Goal: Information Seeking & Learning: Learn about a topic

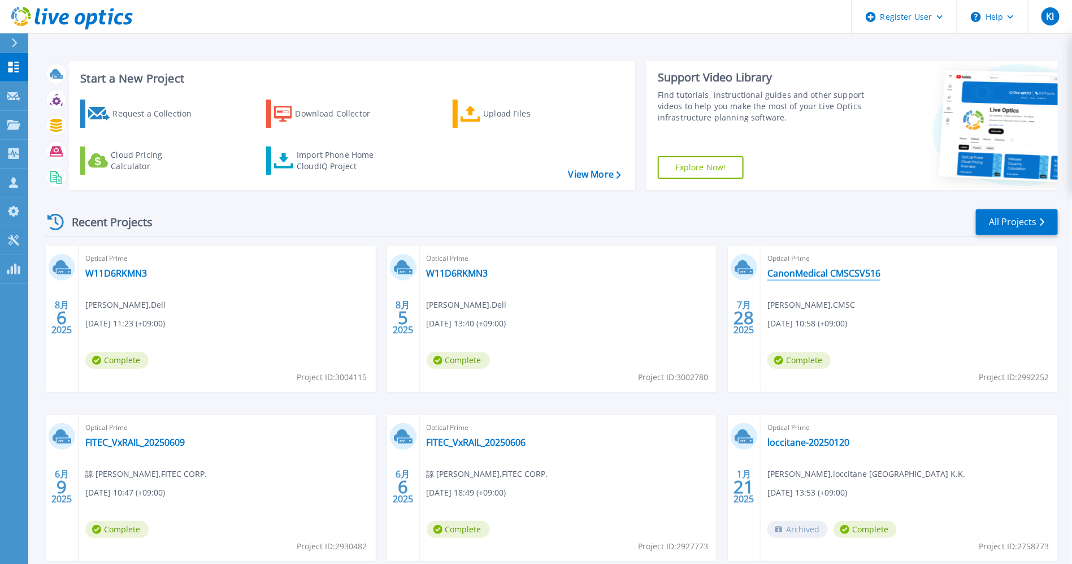
click at [831, 270] on link "CanonMedical CMSCSV516" at bounding box center [824, 272] width 113 height 11
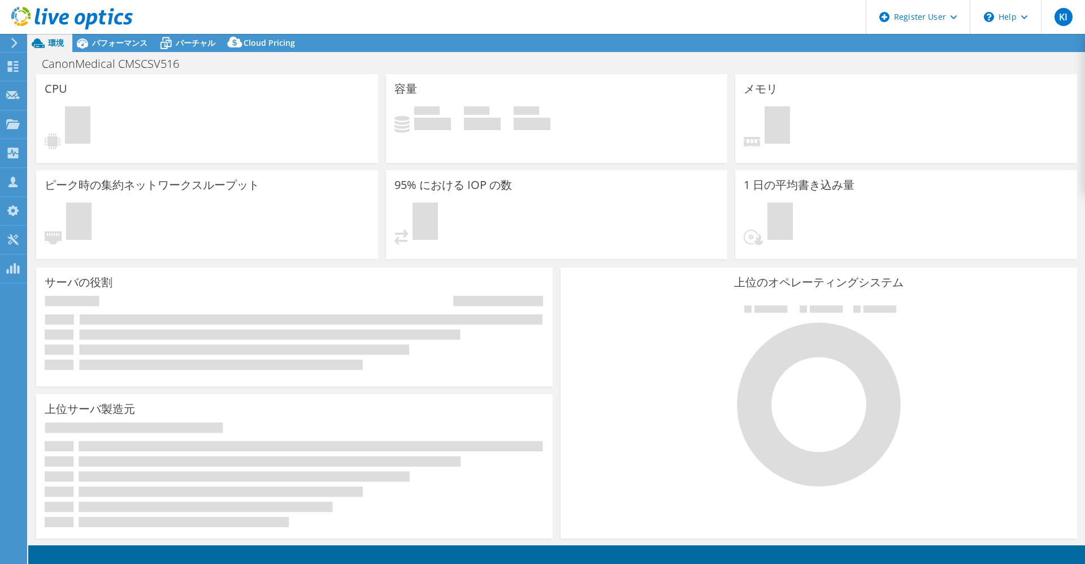
select select "USD"
select select "Tokyo"
select select "JPY"
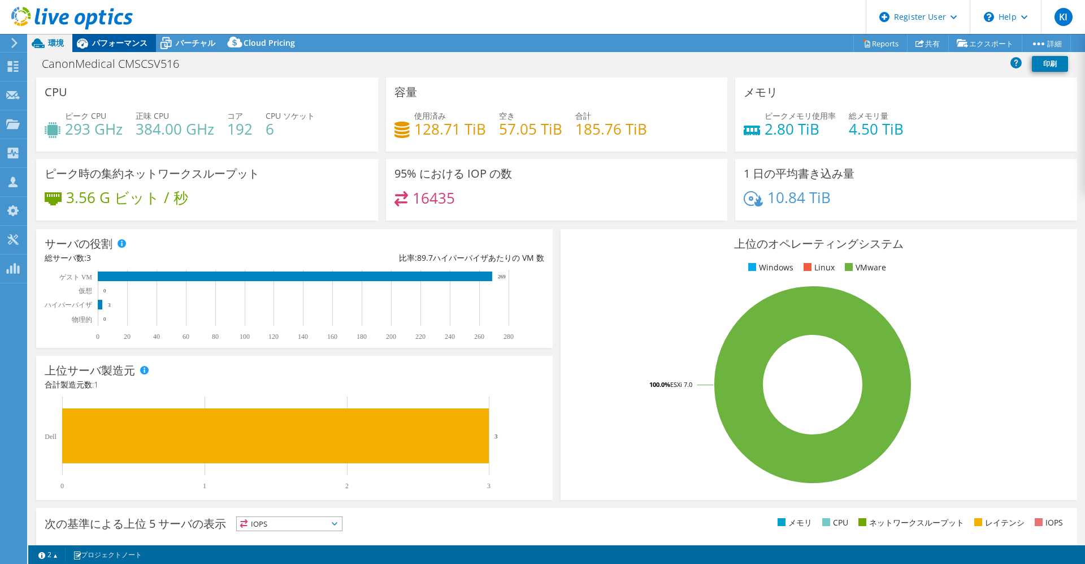
click at [131, 43] on span "パフォーマンス" at bounding box center [119, 42] width 55 height 11
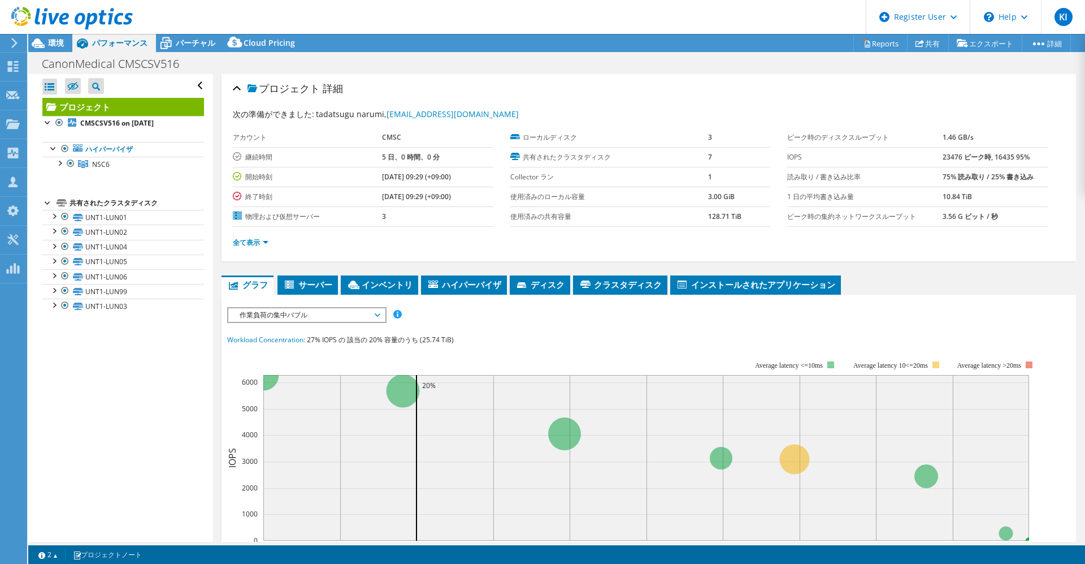
click at [348, 309] on span "作業負荷の集中バブル" at bounding box center [306, 315] width 145 height 14
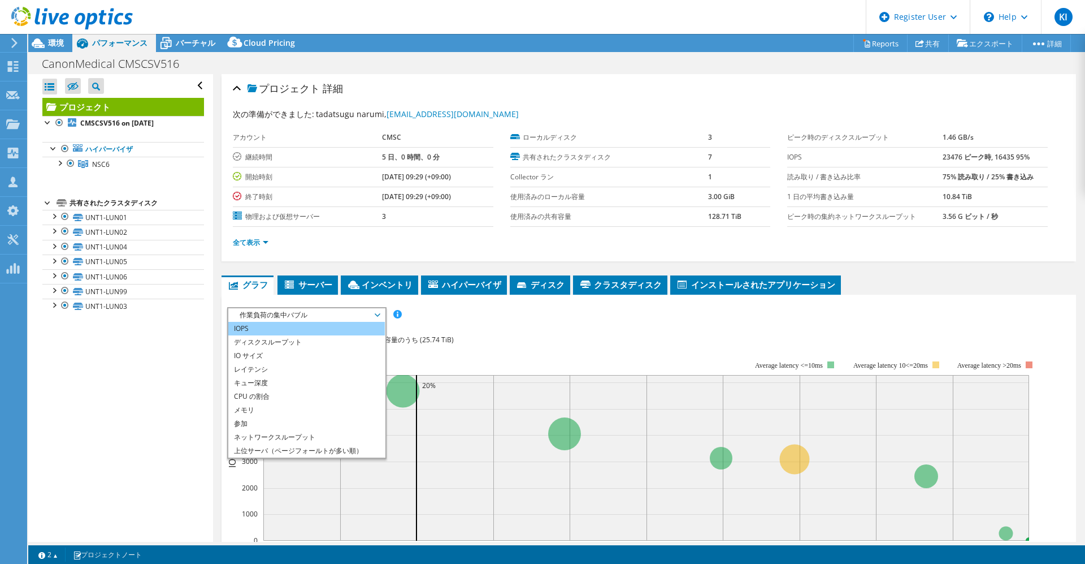
click at [344, 326] on li "IOPS" at bounding box center [306, 329] width 157 height 14
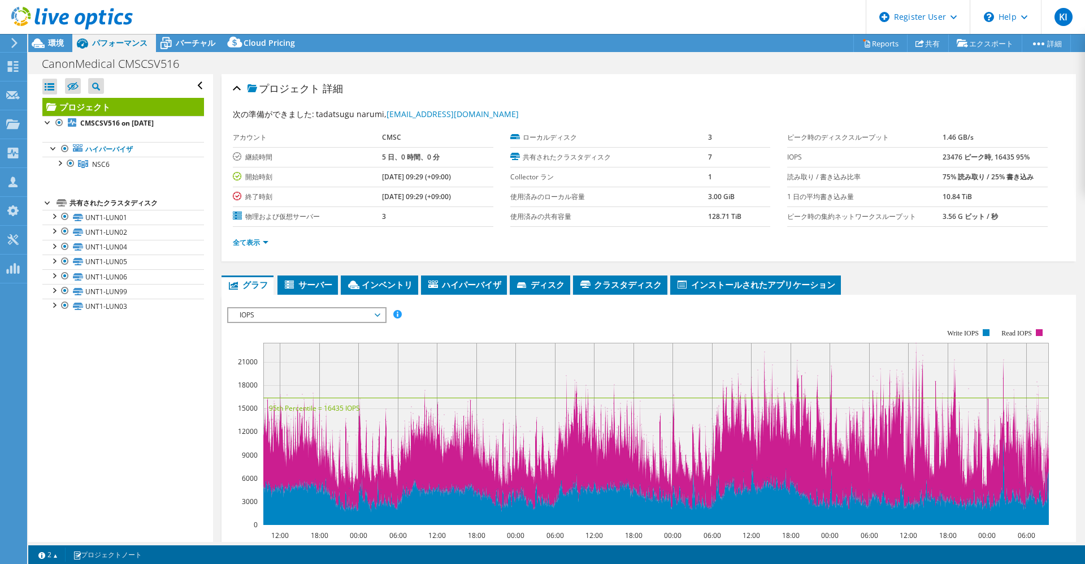
click at [301, 311] on span "IOPS" at bounding box center [306, 315] width 145 height 14
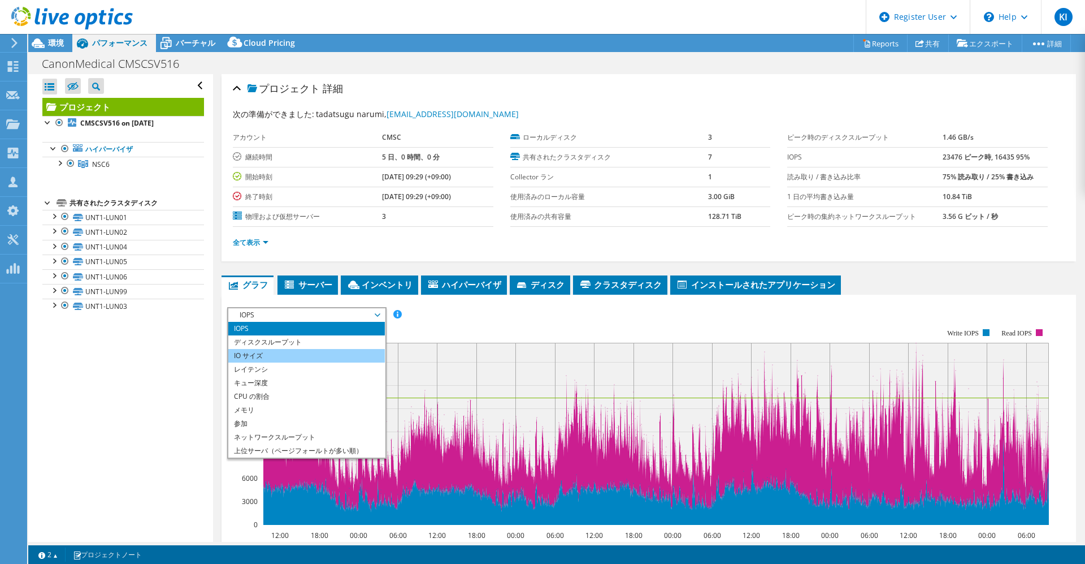
click at [294, 353] on li "IO サイズ" at bounding box center [306, 356] width 157 height 14
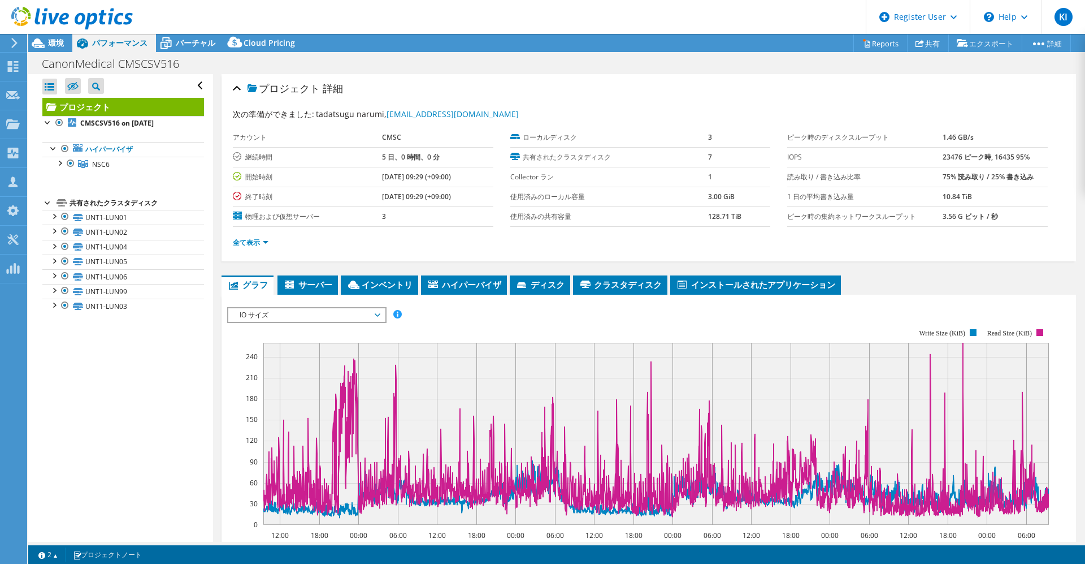
click at [90, 100] on link "プロジェクト" at bounding box center [123, 107] width 162 height 18
click at [531, 279] on span "ディスク" at bounding box center [539, 284] width 49 height 11
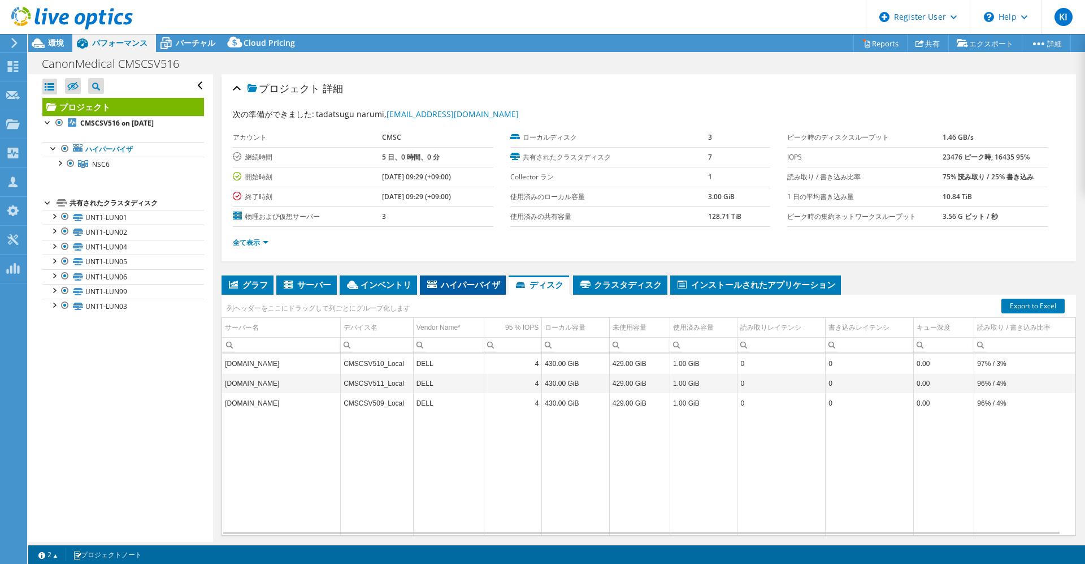
click at [466, 279] on span "ハイパーバイザ" at bounding box center [463, 284] width 75 height 11
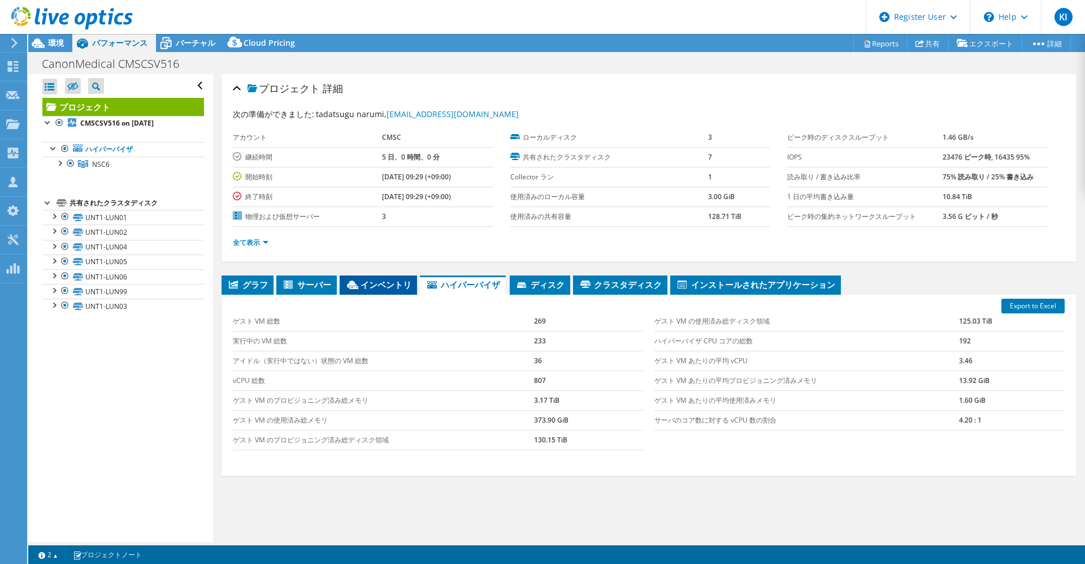
click at [362, 284] on span "インベントリ" at bounding box center [378, 284] width 66 height 11
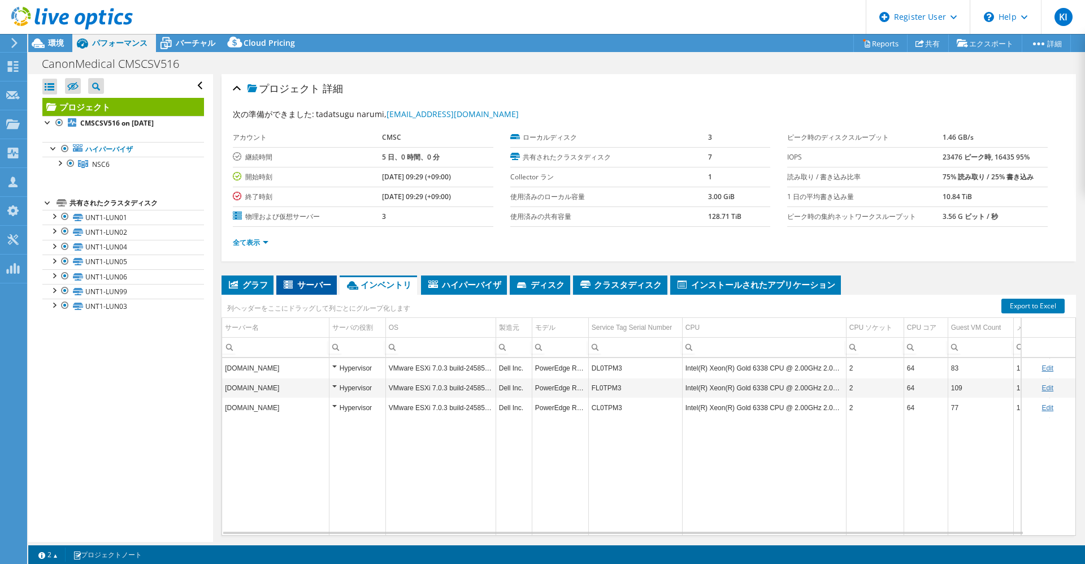
click at [305, 284] on span "サーバー" at bounding box center [306, 284] width 49 height 11
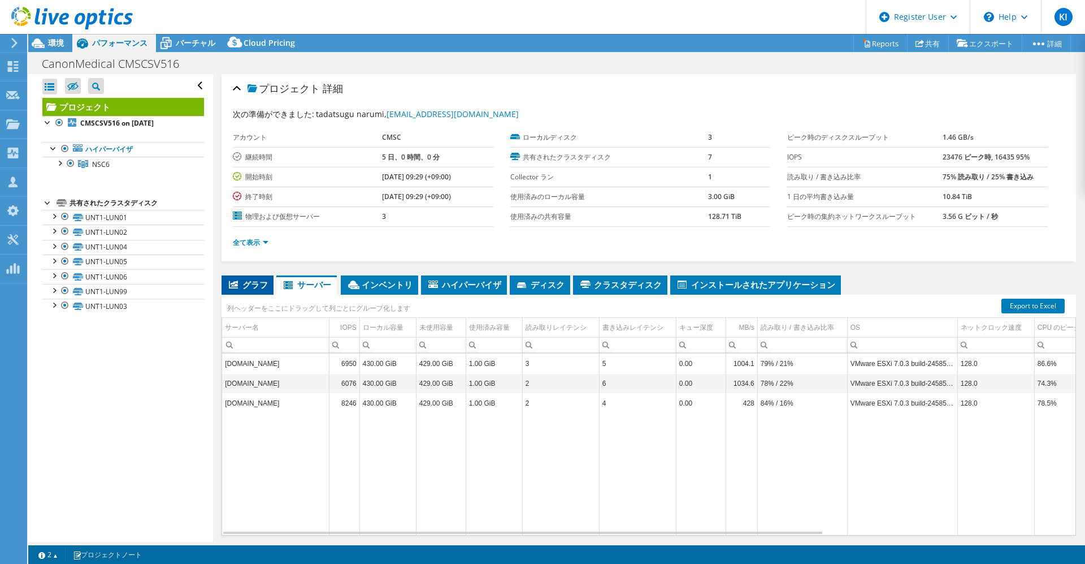
click at [236, 283] on icon at bounding box center [233, 284] width 9 height 8
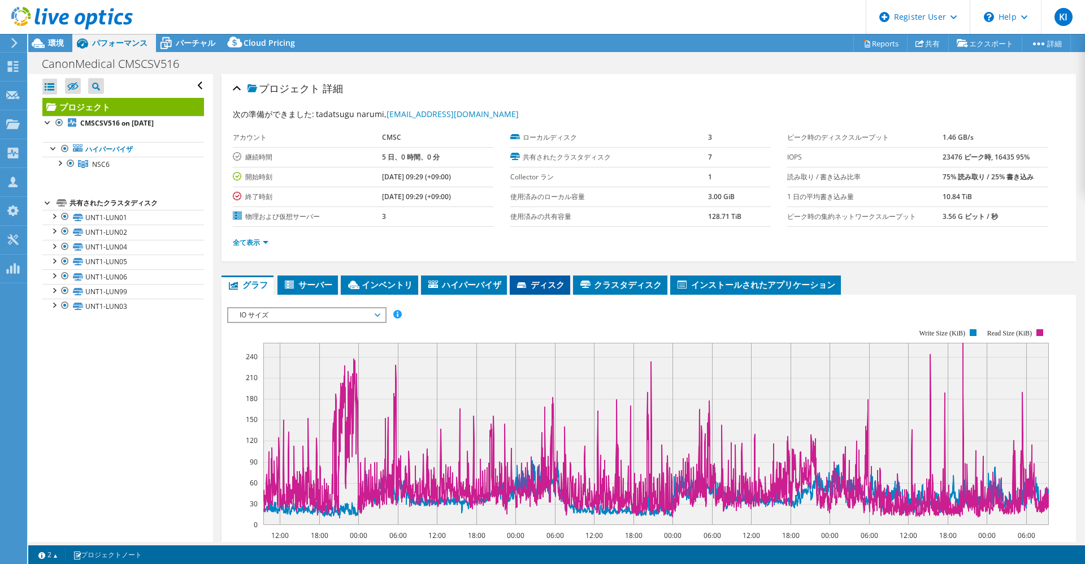
click at [549, 279] on span "ディスク" at bounding box center [539, 284] width 49 height 11
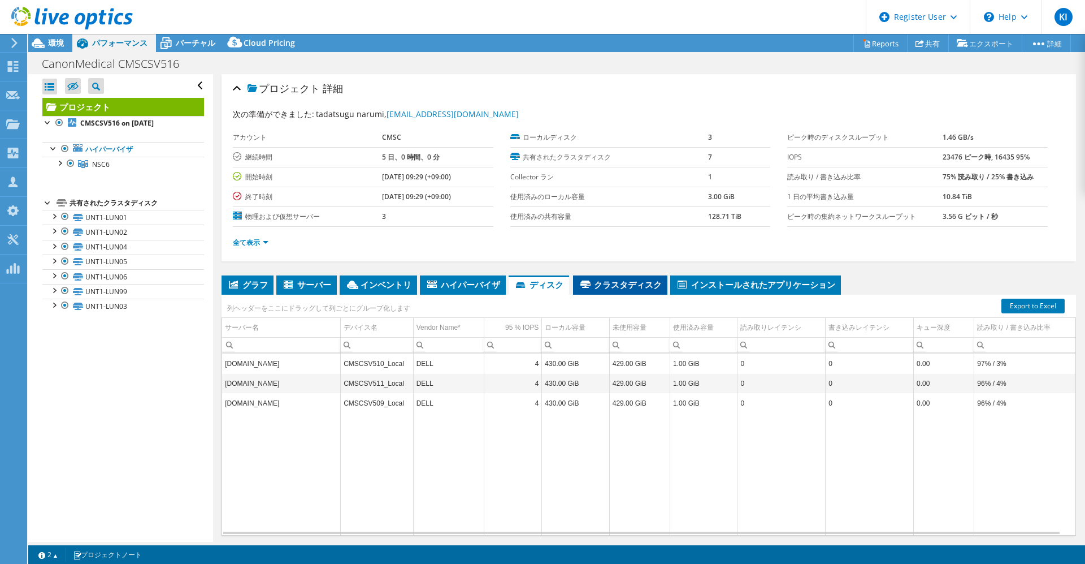
click at [622, 280] on span "クラスタディスク" at bounding box center [620, 284] width 83 height 11
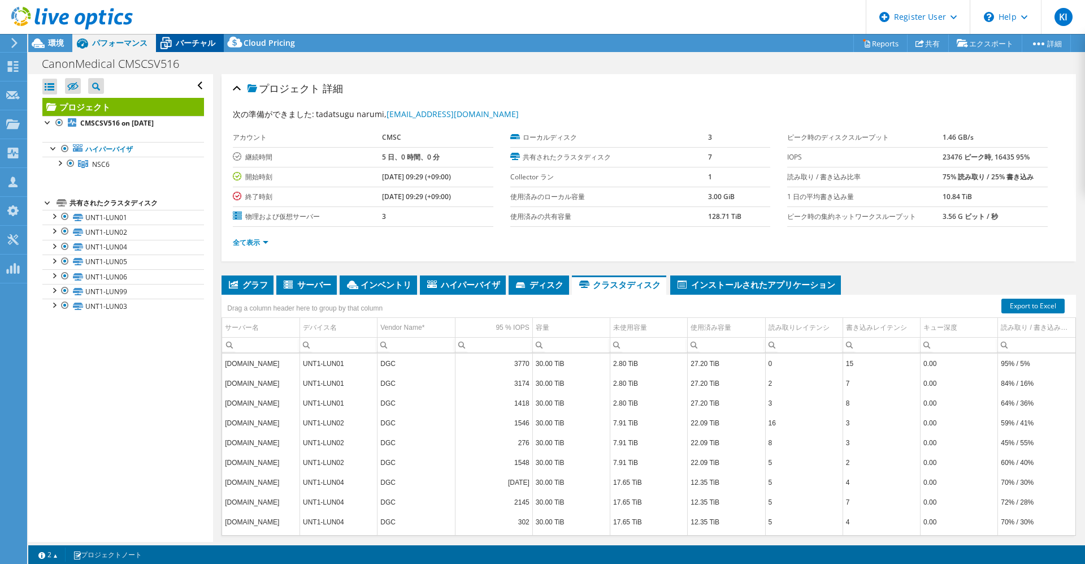
click at [185, 36] on div "バーチャル" at bounding box center [190, 43] width 68 height 18
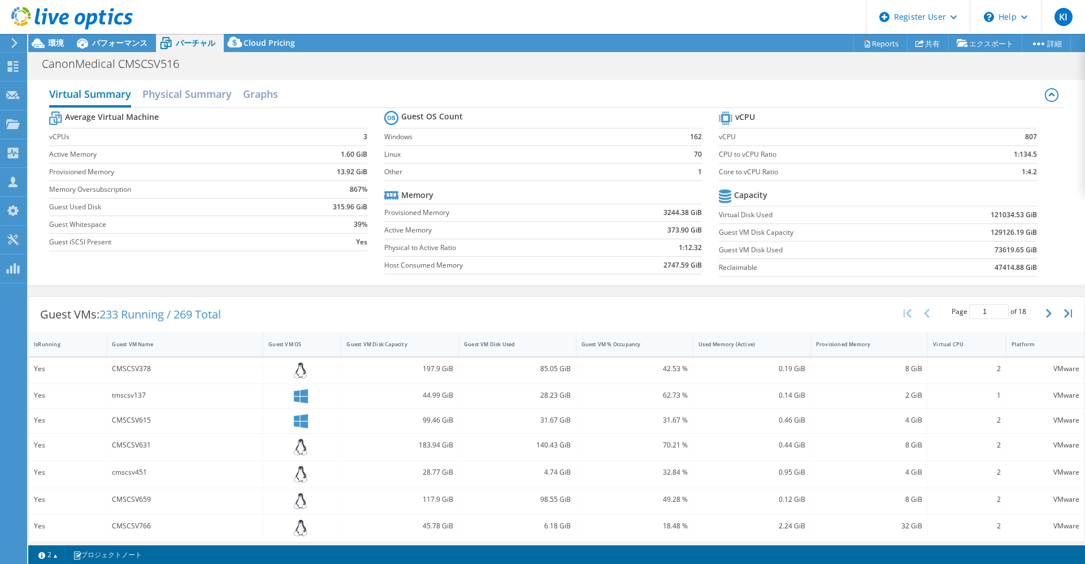
click at [88, 93] on h2 "Virtual Summary" at bounding box center [90, 95] width 82 height 25
click at [115, 42] on span "パフォーマンス" at bounding box center [119, 42] width 55 height 11
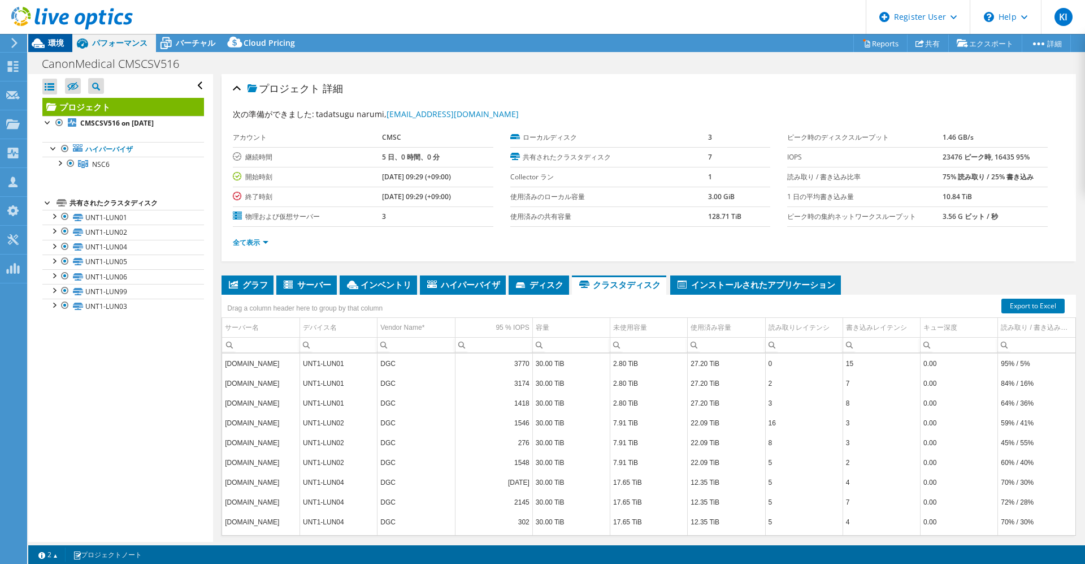
click at [41, 42] on icon at bounding box center [38, 43] width 13 height 10
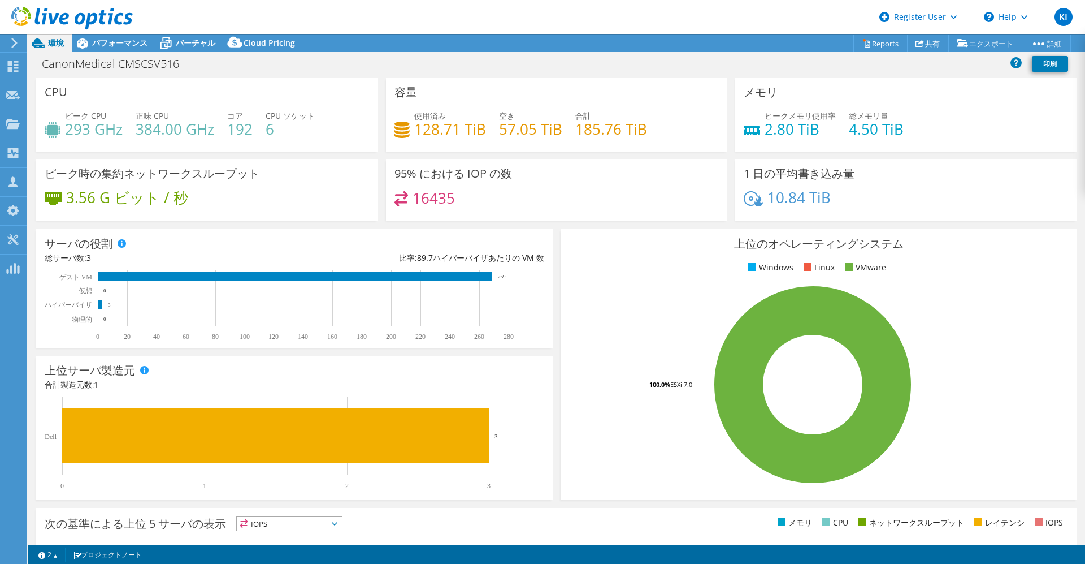
click at [404, 197] on icon at bounding box center [402, 199] width 14 height 16
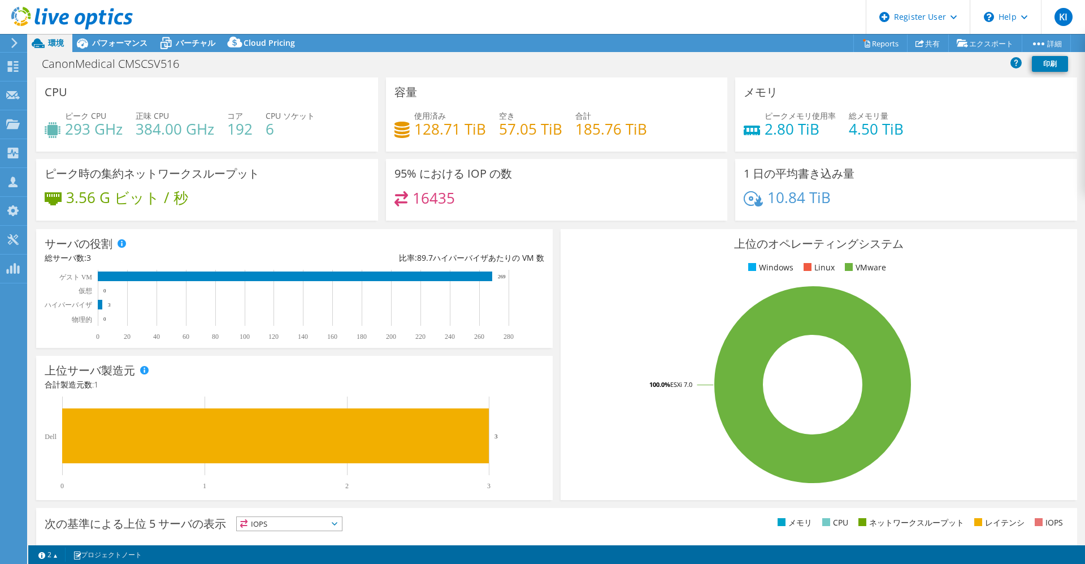
click at [464, 187] on div "95% における IOP の数 16435" at bounding box center [557, 190] width 342 height 62
click at [463, 187] on div "95% における IOP の数 16435" at bounding box center [557, 190] width 342 height 62
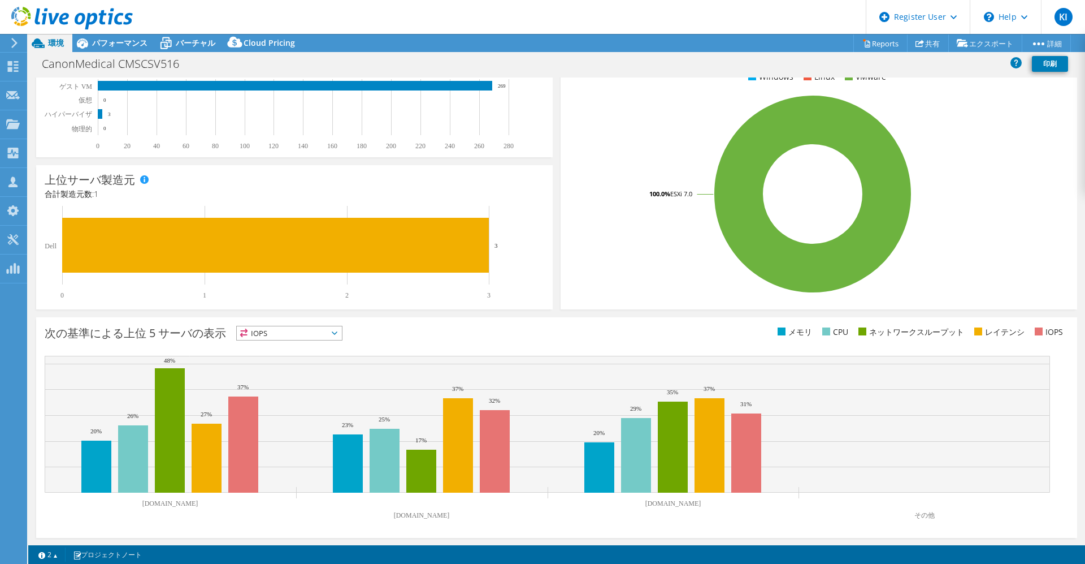
click at [292, 332] on span "IOPS" at bounding box center [289, 333] width 105 height 14
click at [279, 409] on li "レイテンシ" at bounding box center [289, 411] width 105 height 16
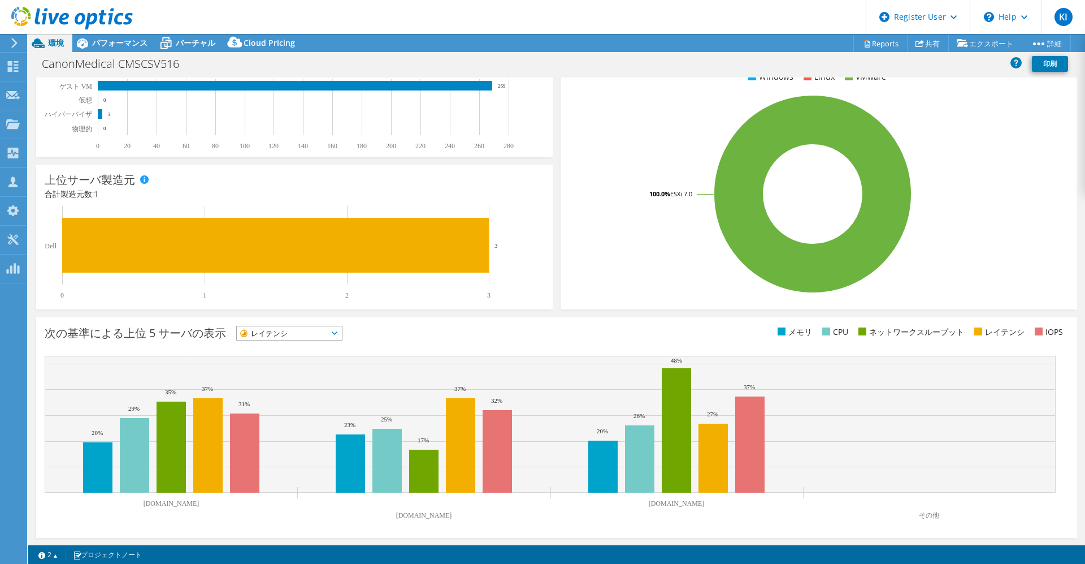
scroll to position [0, 0]
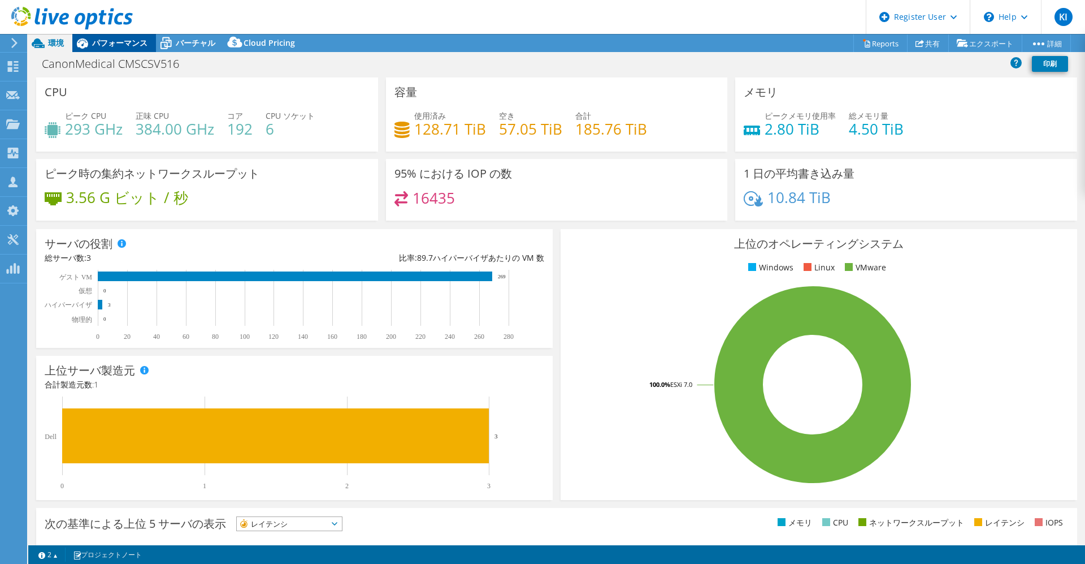
click at [145, 44] on span "パフォーマンス" at bounding box center [119, 42] width 55 height 11
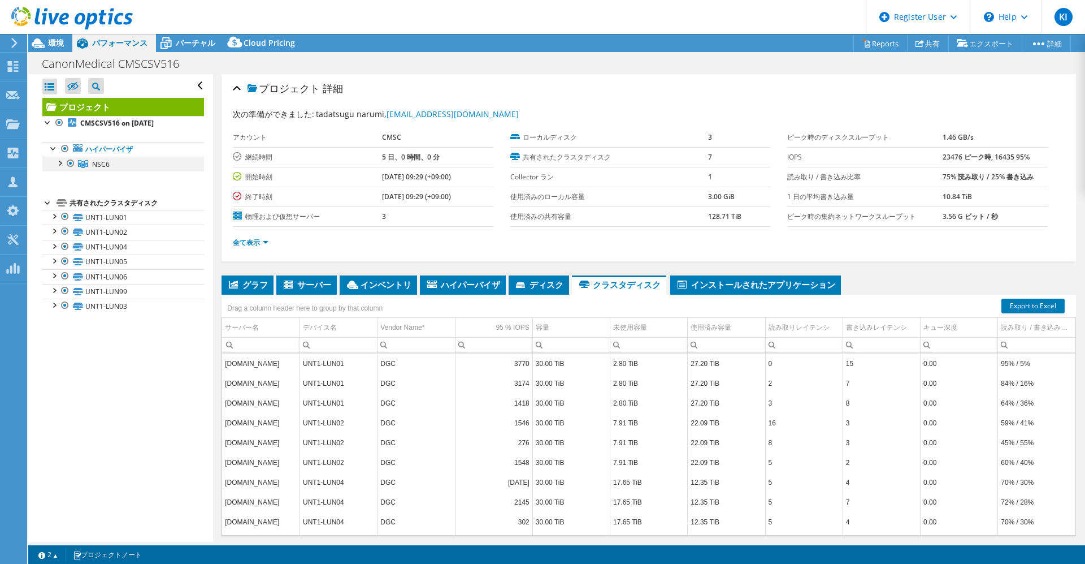
click at [59, 162] on div at bounding box center [59, 162] width 11 height 11
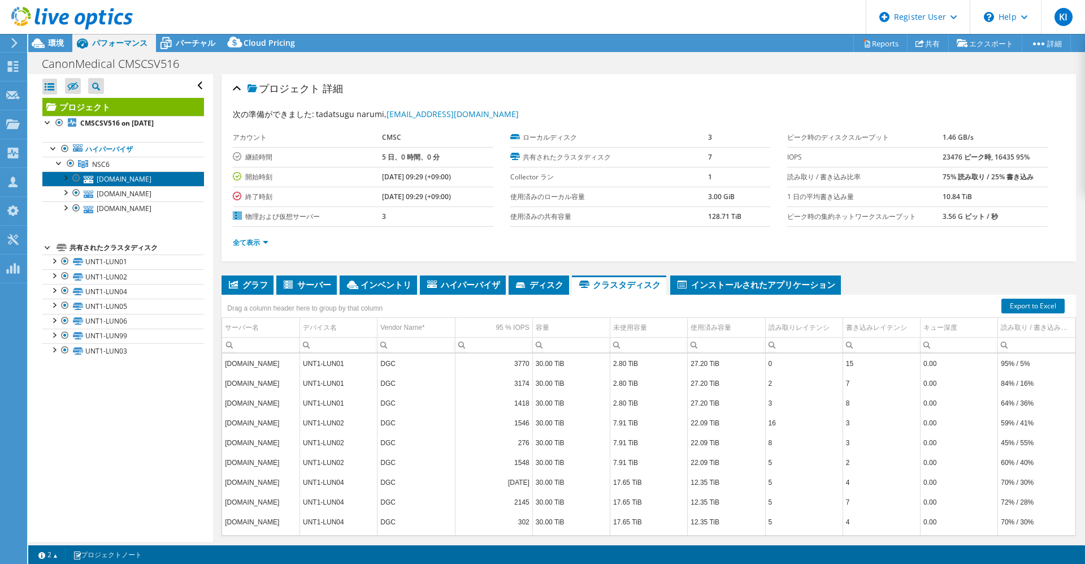
click at [131, 181] on link "[DOMAIN_NAME]" at bounding box center [123, 178] width 162 height 15
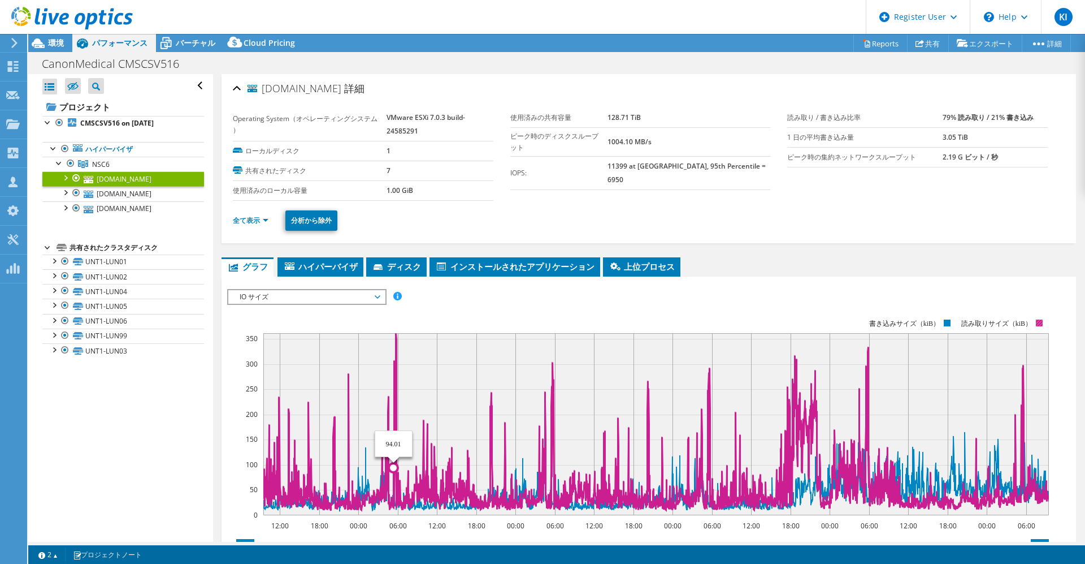
click at [394, 359] on icon at bounding box center [656, 421] width 786 height 177
click at [397, 382] on icon at bounding box center [656, 421] width 786 height 177
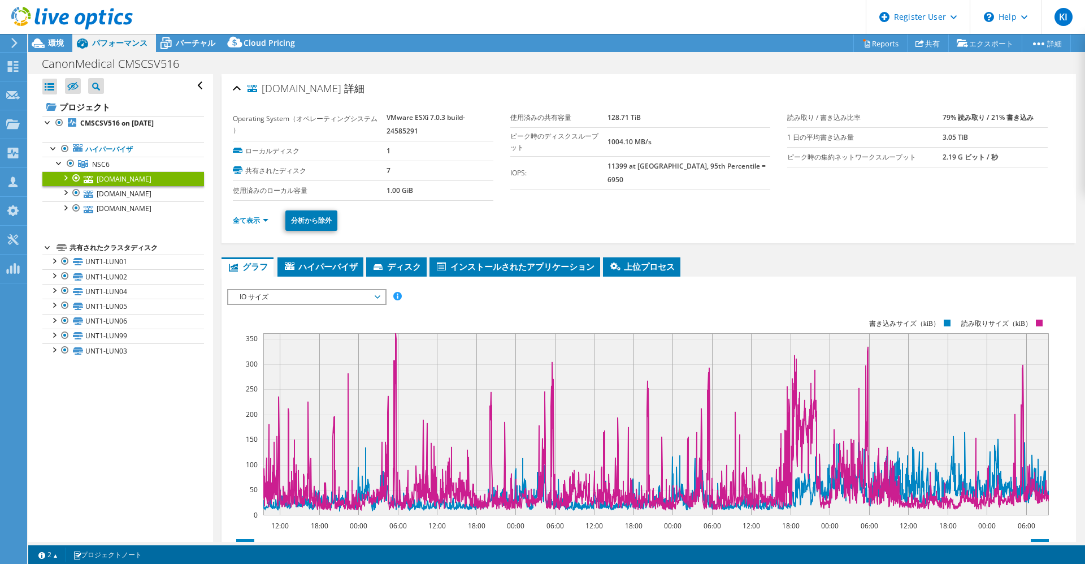
click at [276, 298] on span "IO サイズ" at bounding box center [306, 297] width 145 height 14
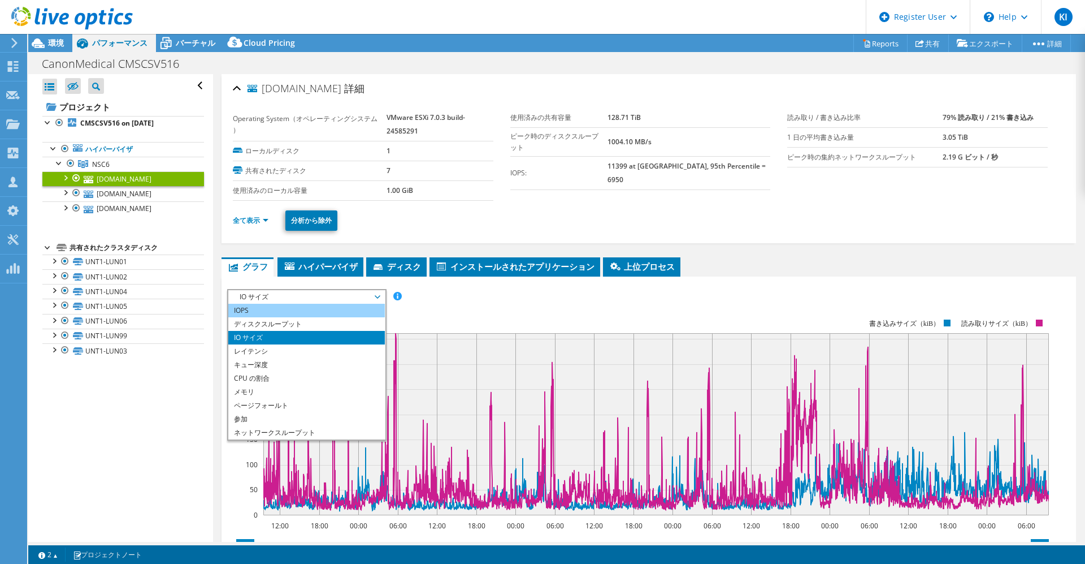
click at [280, 311] on li "IOPS" at bounding box center [306, 311] width 157 height 14
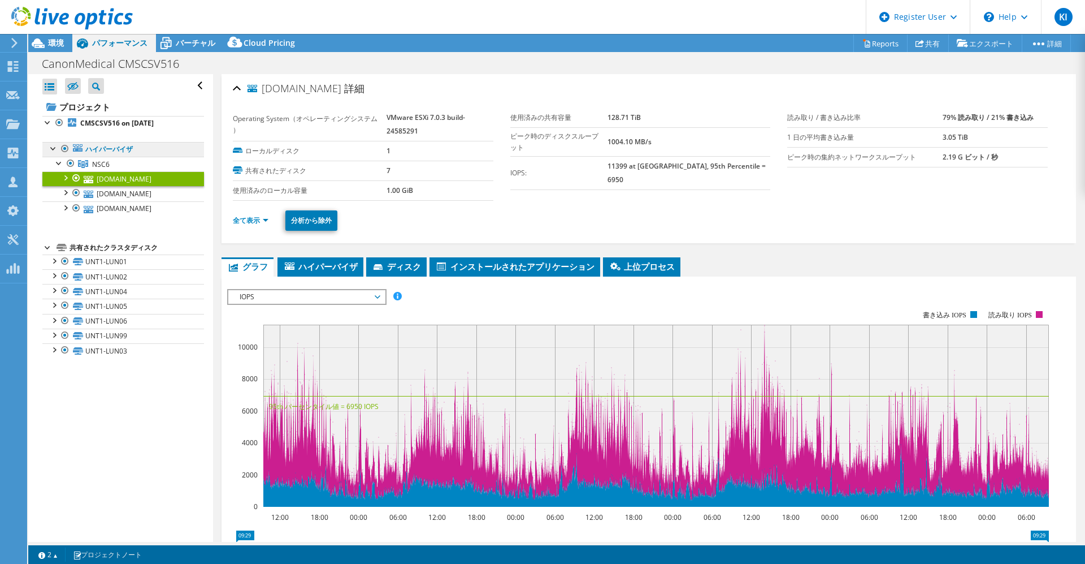
click at [101, 154] on link "ハイパーバイザ" at bounding box center [123, 149] width 162 height 15
click at [92, 120] on b "CMSCSV516 on [DATE]" at bounding box center [116, 123] width 73 height 10
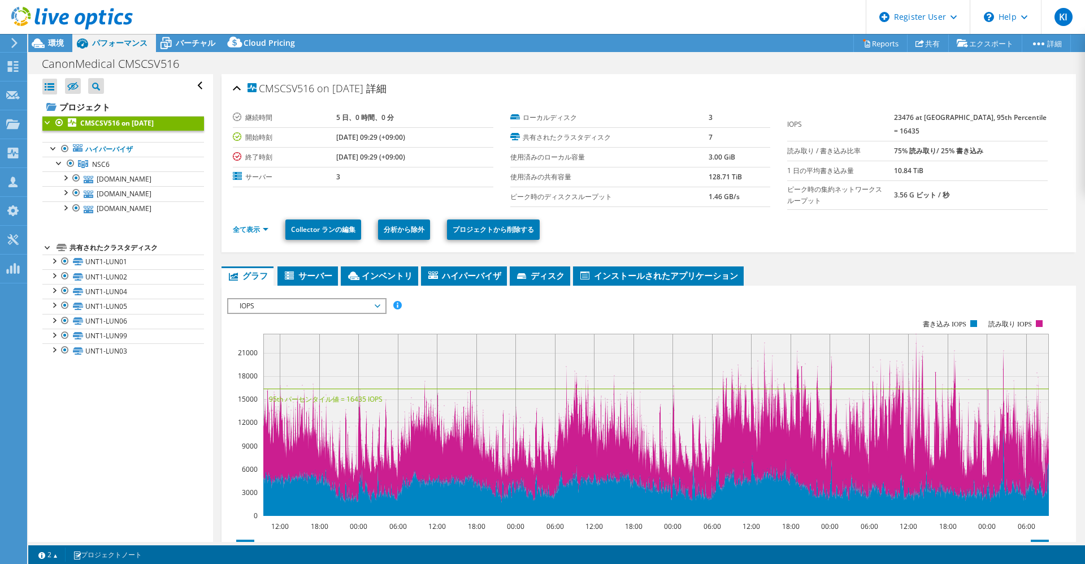
click at [354, 302] on span "IOPS" at bounding box center [306, 306] width 145 height 14
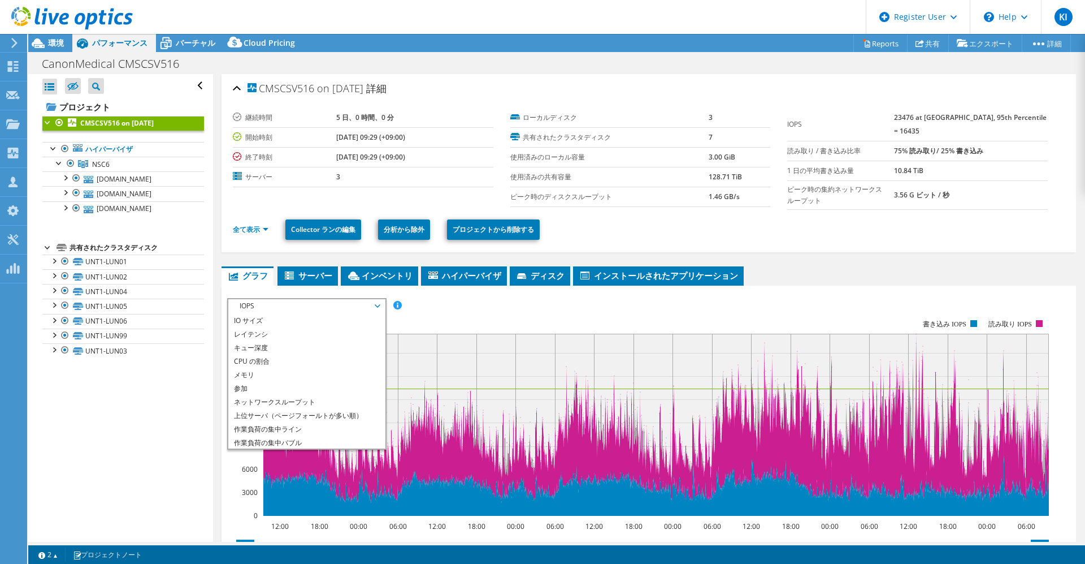
scroll to position [41, 0]
click at [334, 415] on li "作業負荷の集中ライン" at bounding box center [306, 415] width 157 height 14
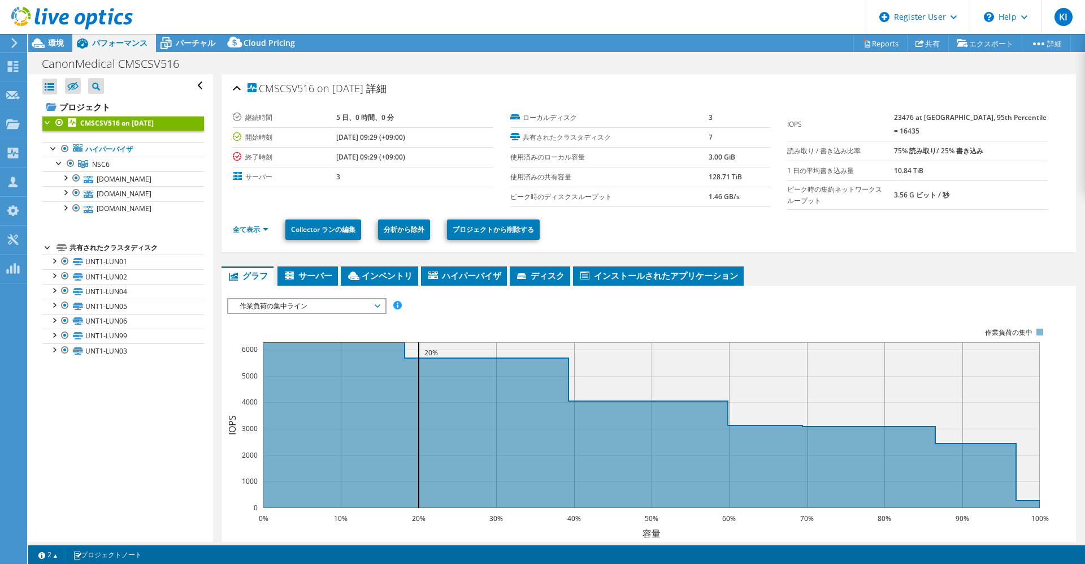
click at [322, 298] on div "作業負荷の集中ライン IOPS ディスクスループット IO サイズ レイテンシ キュー深度 CPU の割合 メモリ ページフォールト 参加 ネットワークスルー…" at bounding box center [306, 306] width 159 height 16
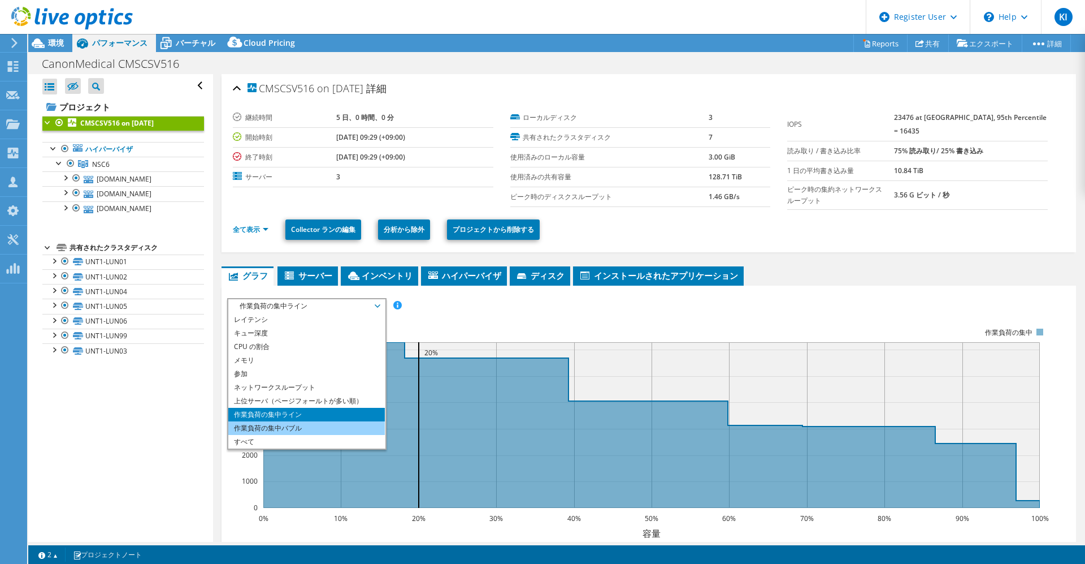
click at [285, 427] on li "作業負荷の集中バブル" at bounding box center [306, 428] width 157 height 14
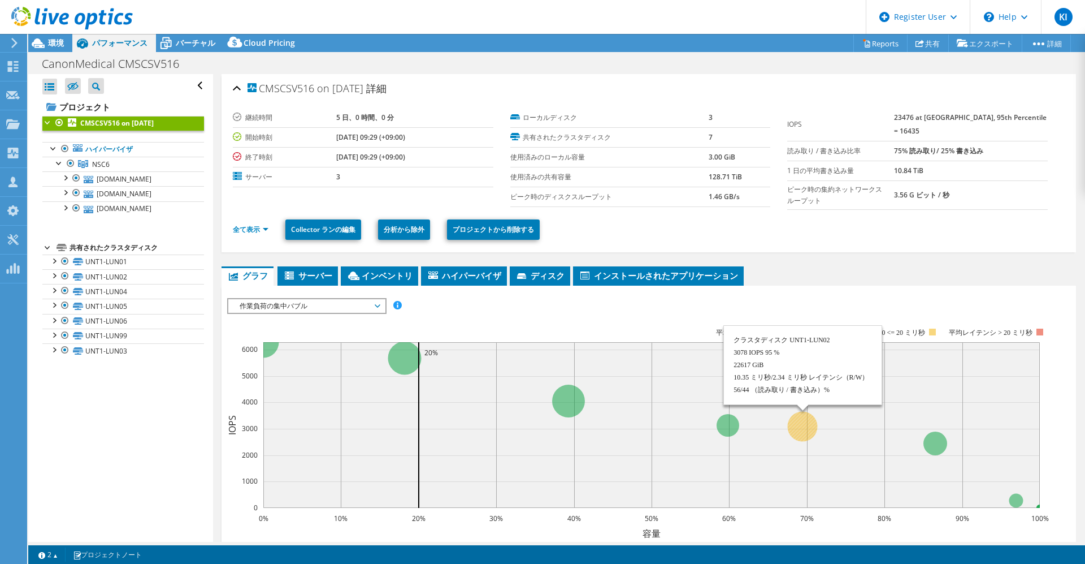
click at [800, 427] on circle at bounding box center [803, 426] width 30 height 30
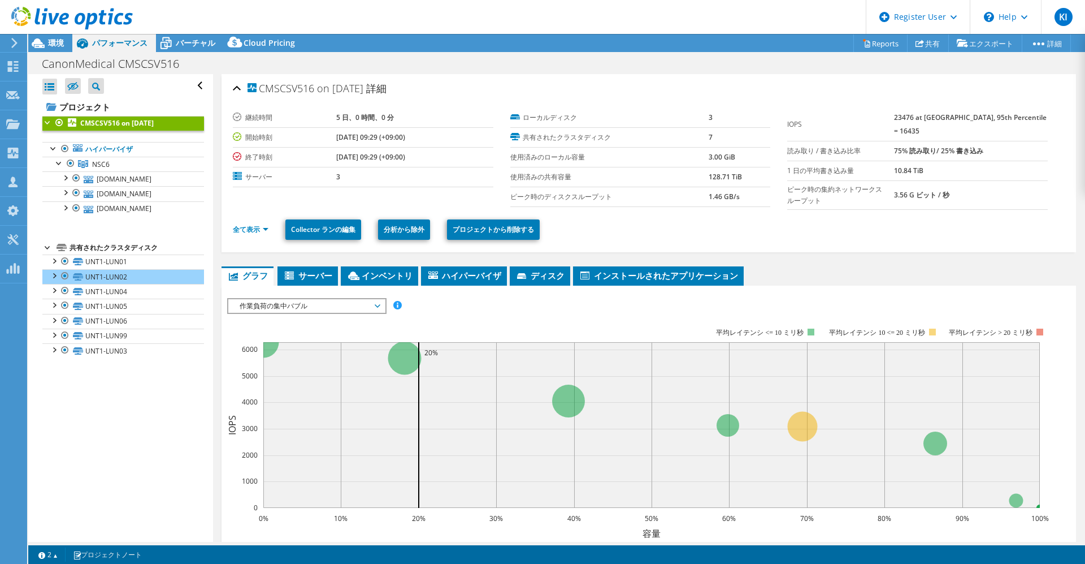
click at [13, 38] on icon at bounding box center [14, 43] width 8 height 10
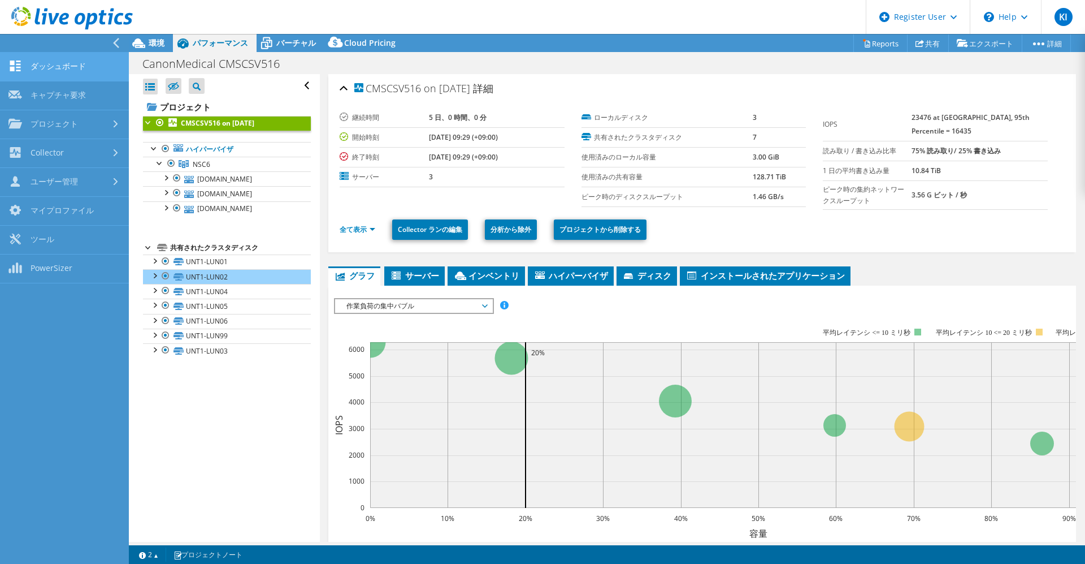
click at [62, 70] on link "ダッシュボード" at bounding box center [64, 67] width 129 height 29
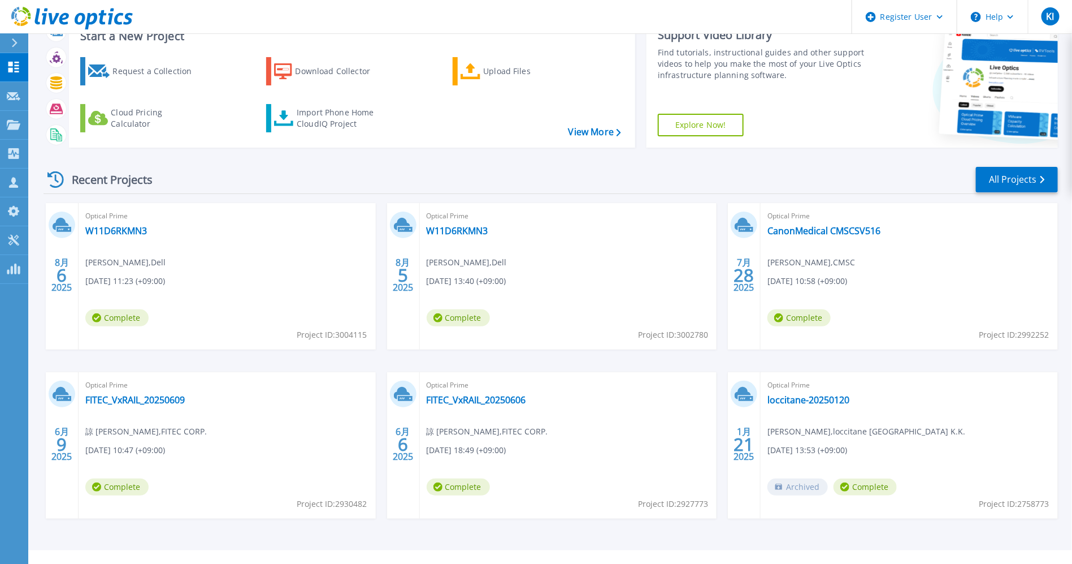
scroll to position [62, 0]
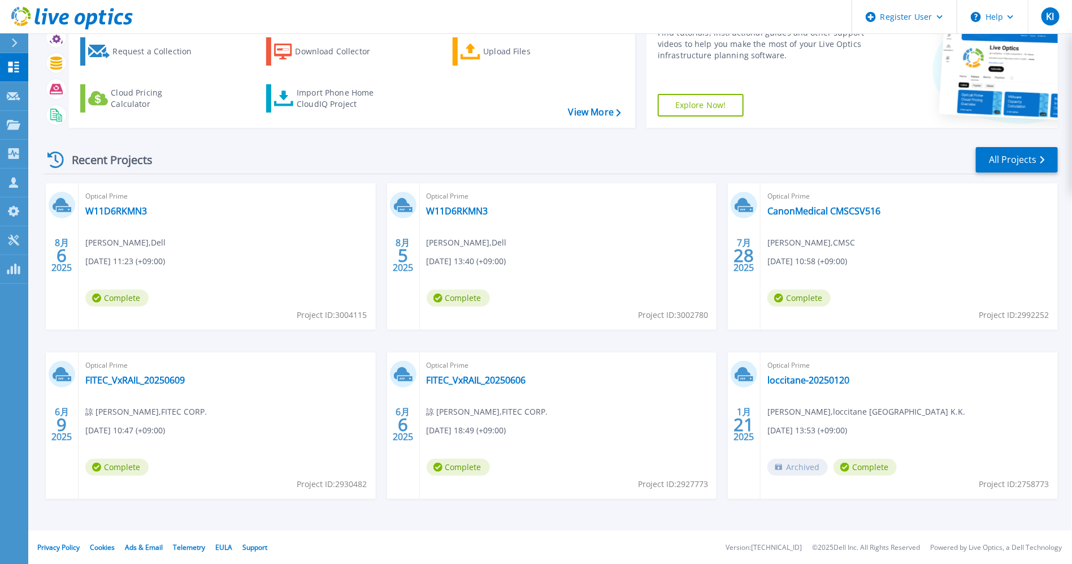
click at [489, 371] on div "Optical Prime FITEC_VxRAIL_20250606 諒 松浦 , FITEC CORP. 06/06/2025, 18:49 (+09:0…" at bounding box center [568, 425] width 297 height 146
click at [489, 376] on link "FITEC_VxRAIL_20250606" at bounding box center [476, 379] width 99 height 11
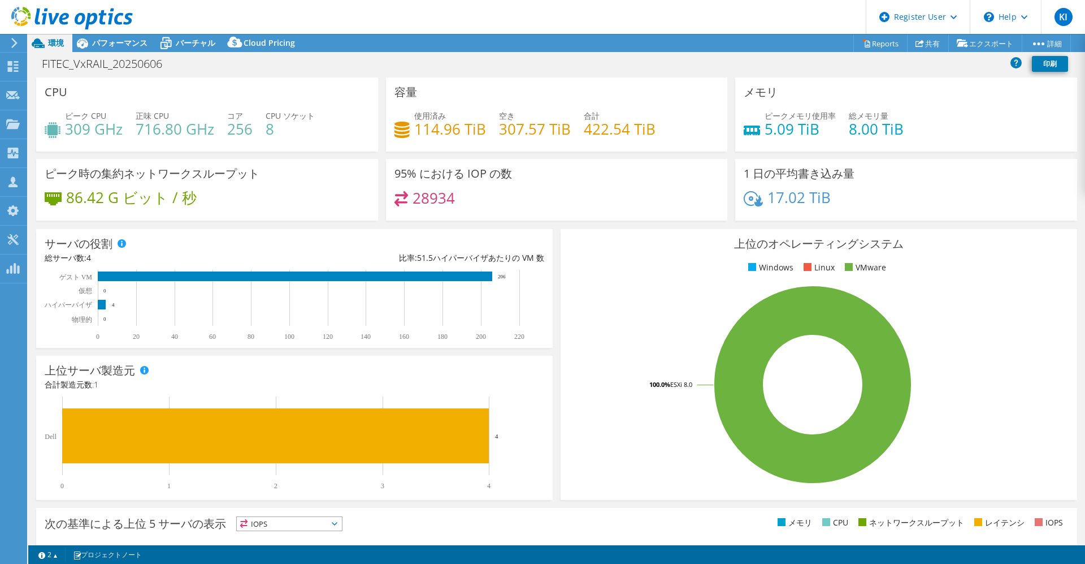
click at [14, 45] on use at bounding box center [14, 43] width 6 height 10
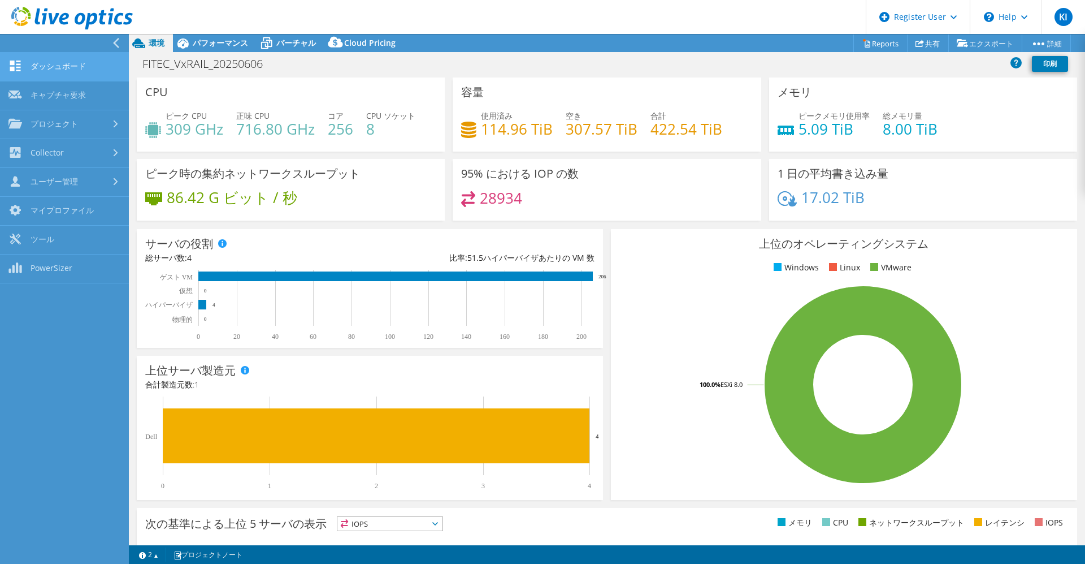
click at [22, 58] on link "ダッシュボード" at bounding box center [64, 67] width 129 height 29
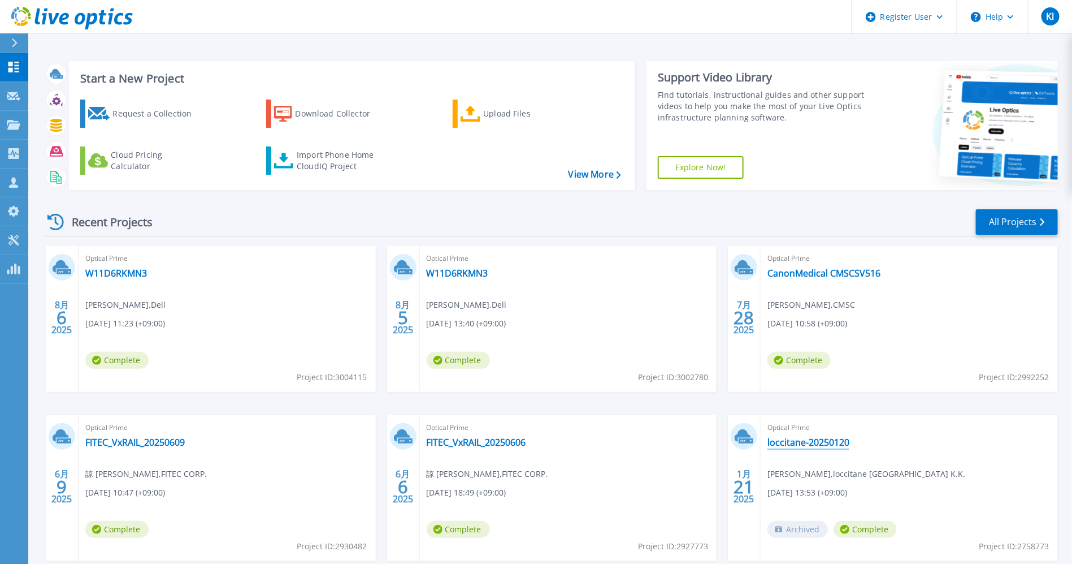
click at [802, 444] on link "loccitane-20250120" at bounding box center [809, 441] width 82 height 11
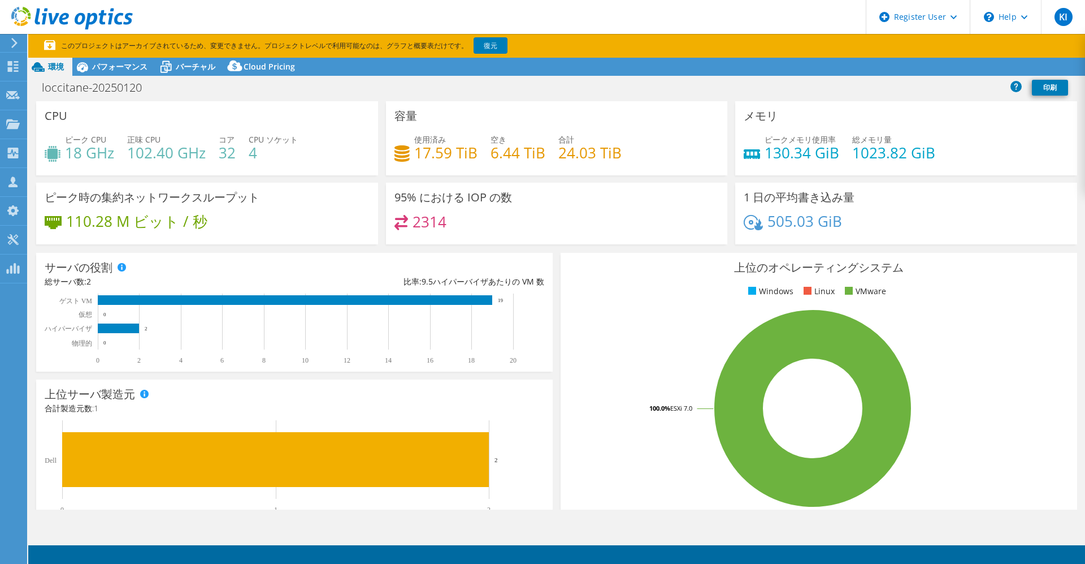
select select "USD"
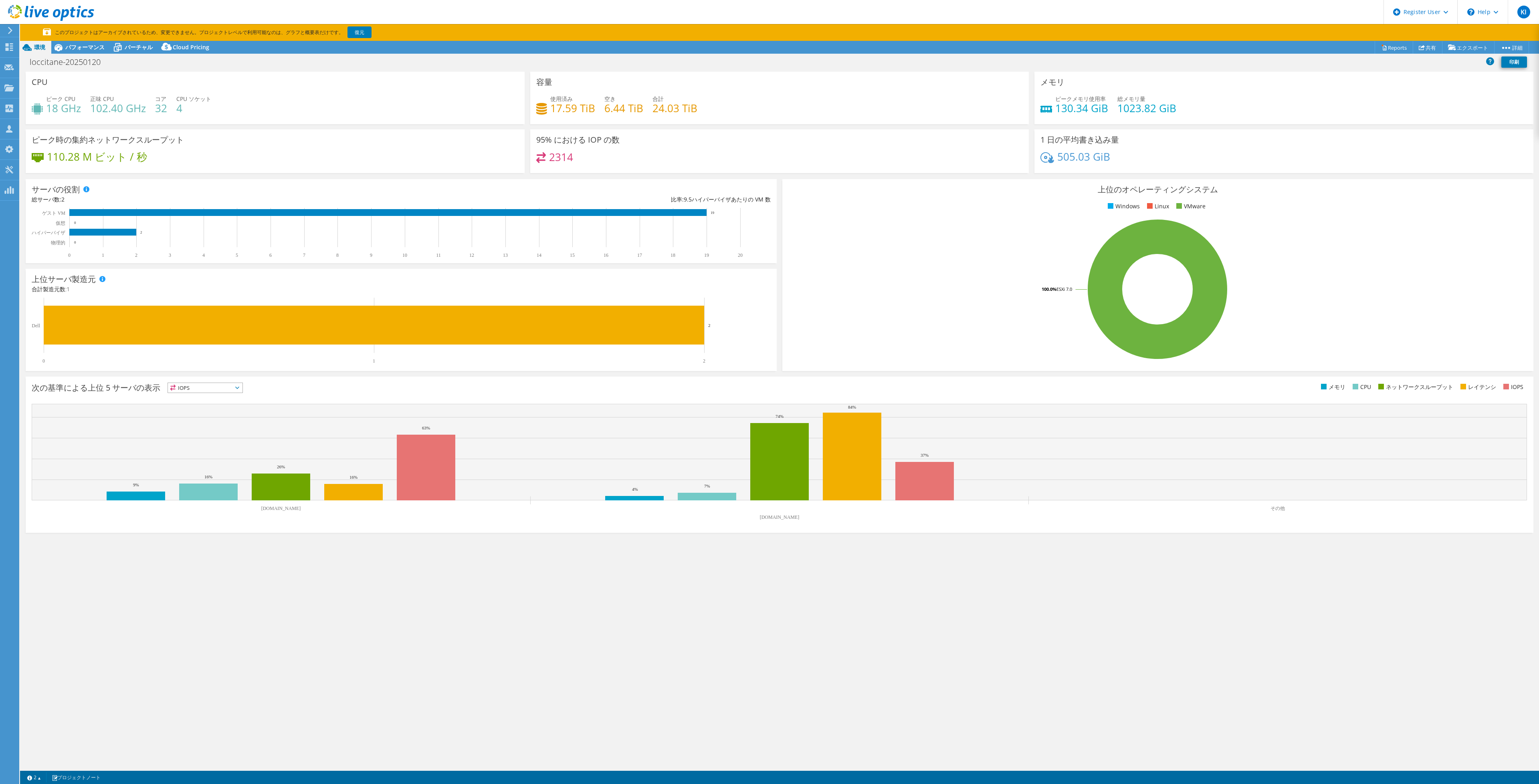
click at [4, 33] on div at bounding box center [9, 30] width 9 height 7
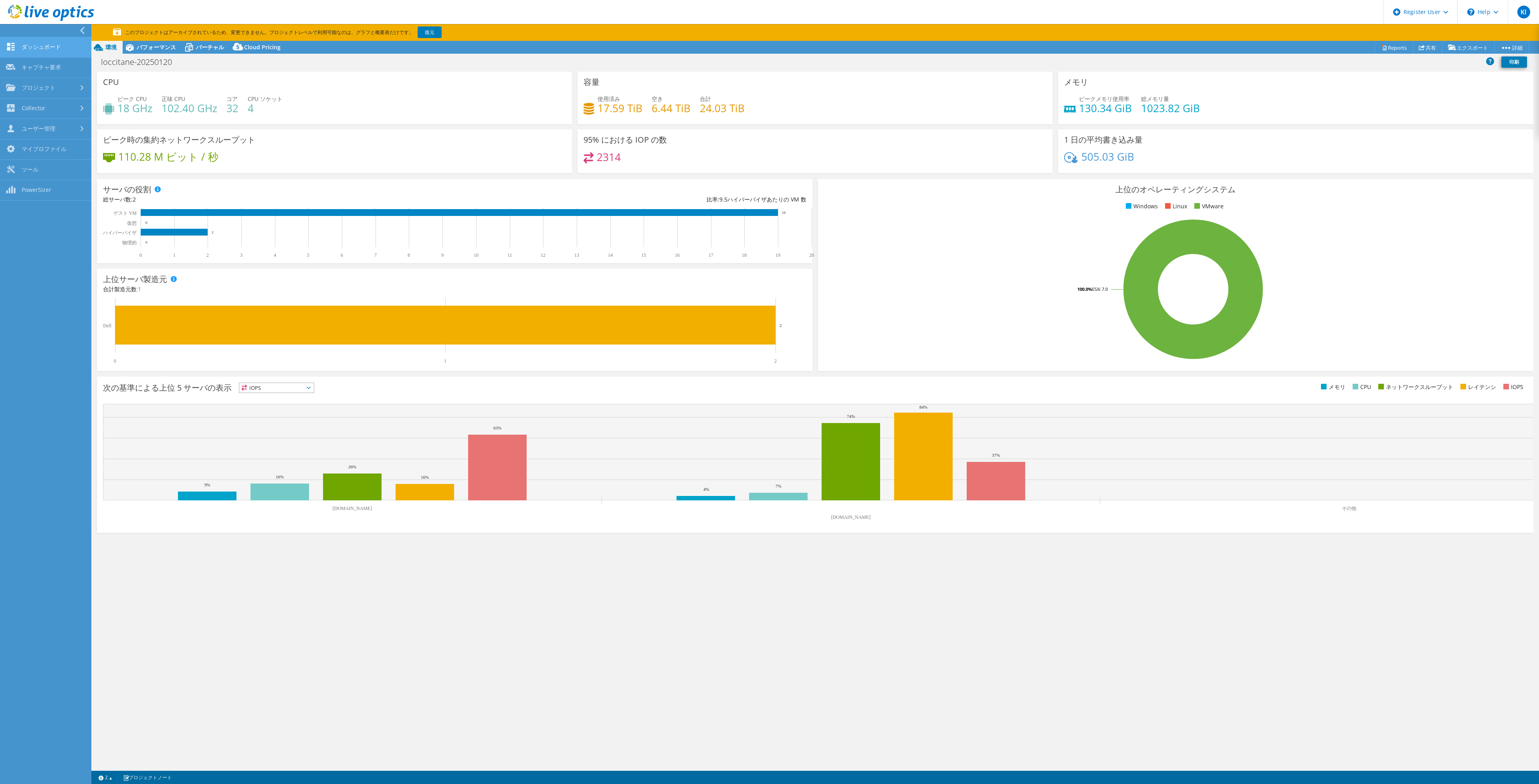
click at [13, 43] on icon at bounding box center [11, 46] width 10 height 8
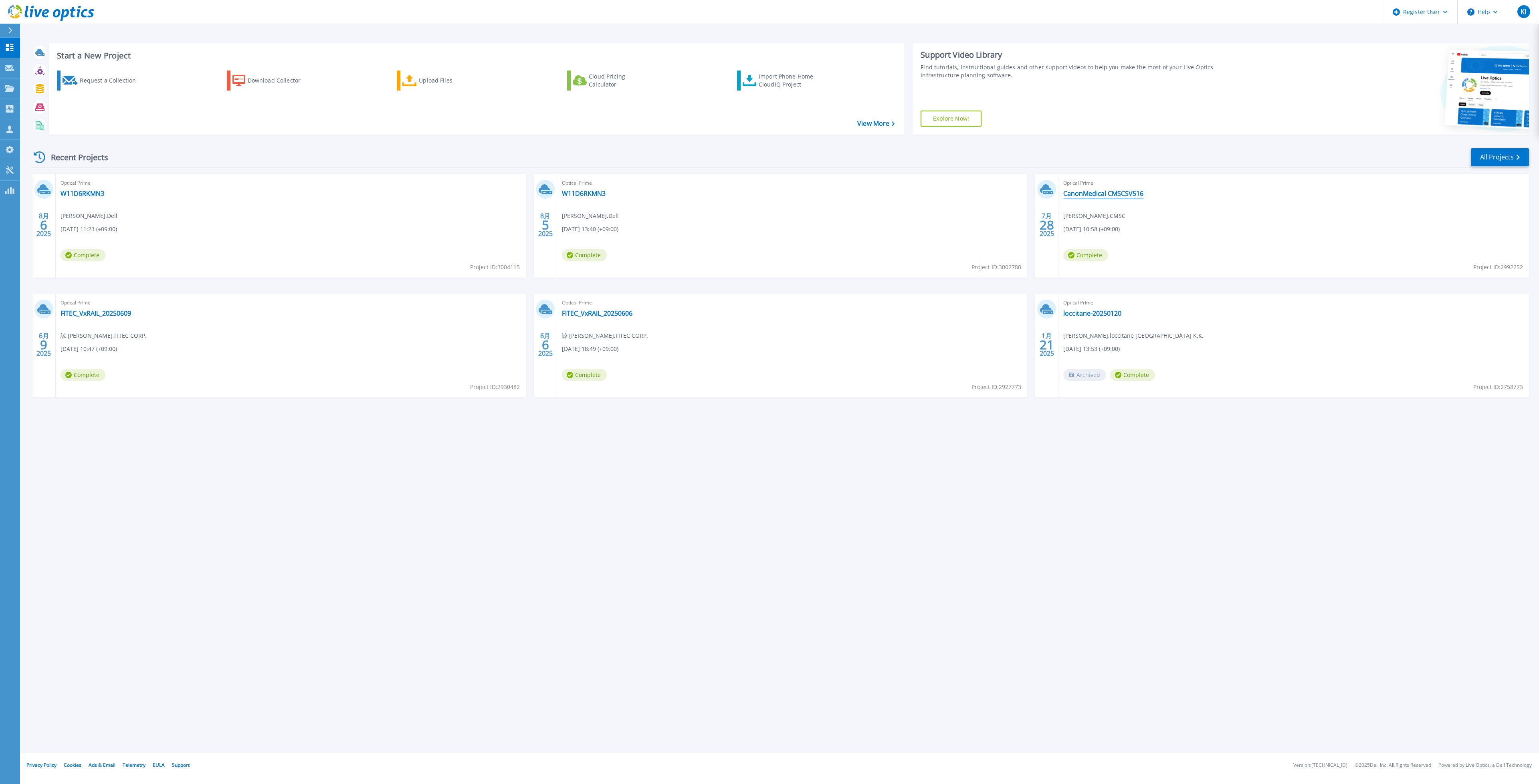
click at [1107, 197] on link "CanonMedical CMSCSV516" at bounding box center [1104, 193] width 80 height 8
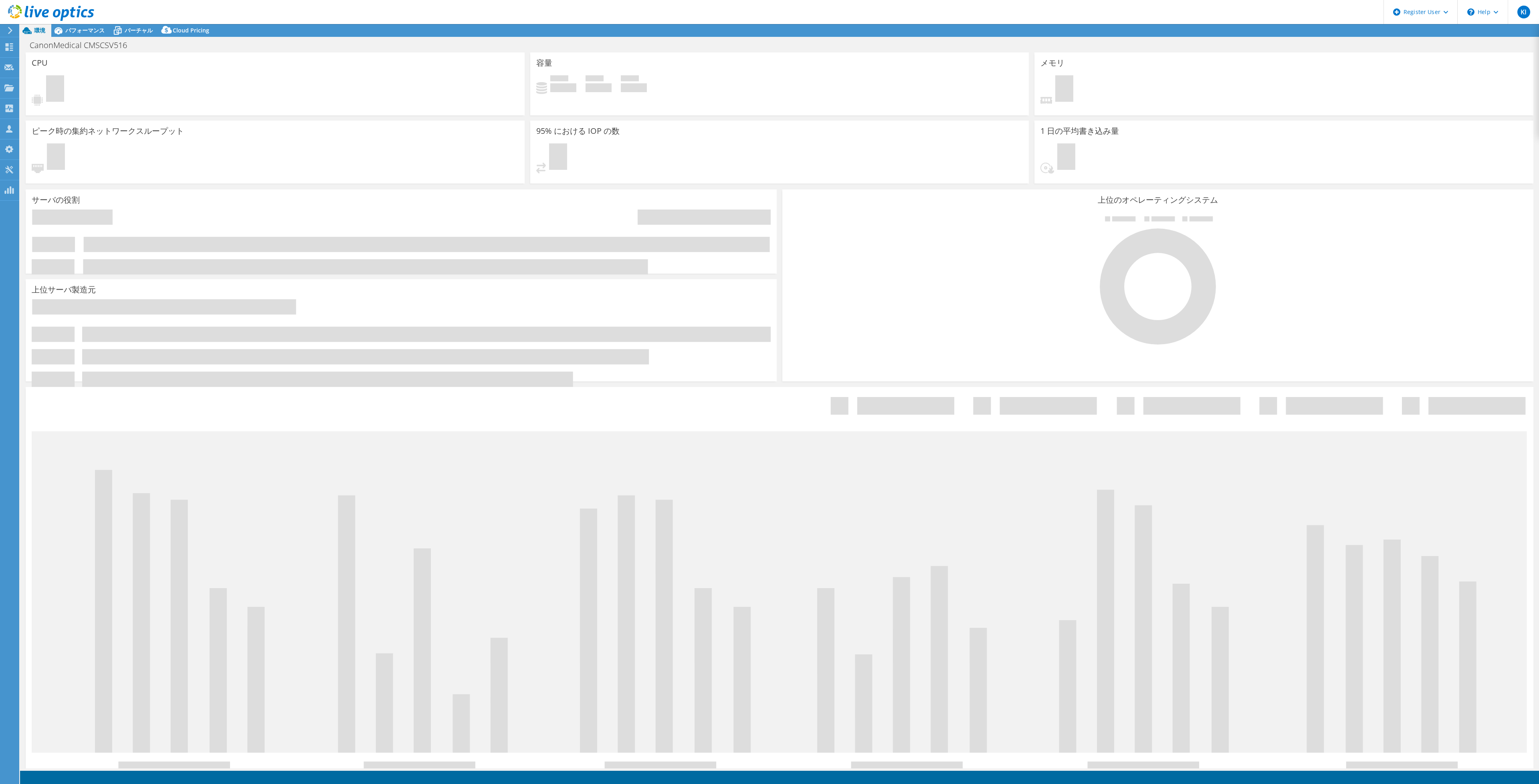
select select "[GEOGRAPHIC_DATA]"
select select "JPY"
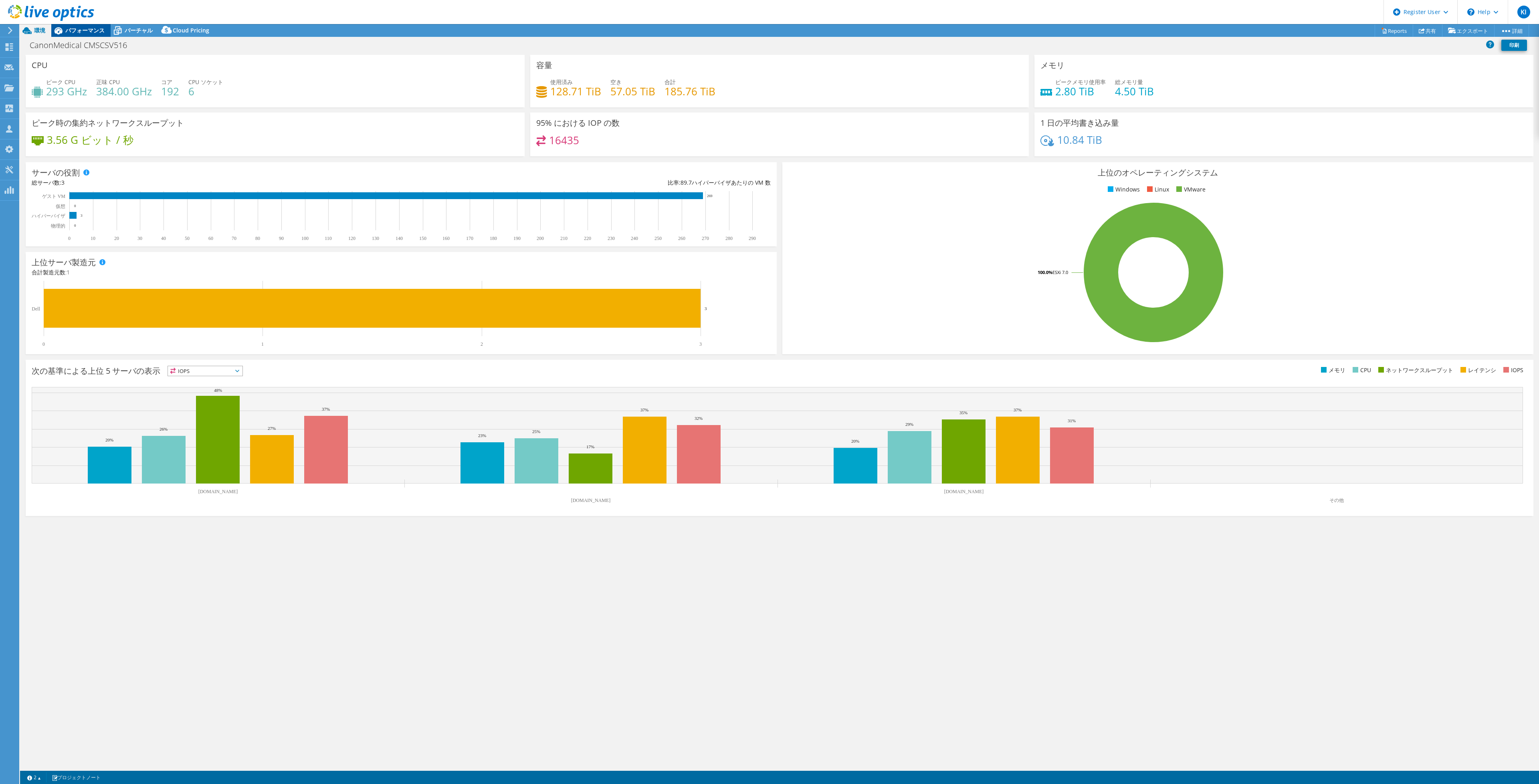
click at [91, 33] on span "パフォーマンス" at bounding box center [84, 30] width 39 height 8
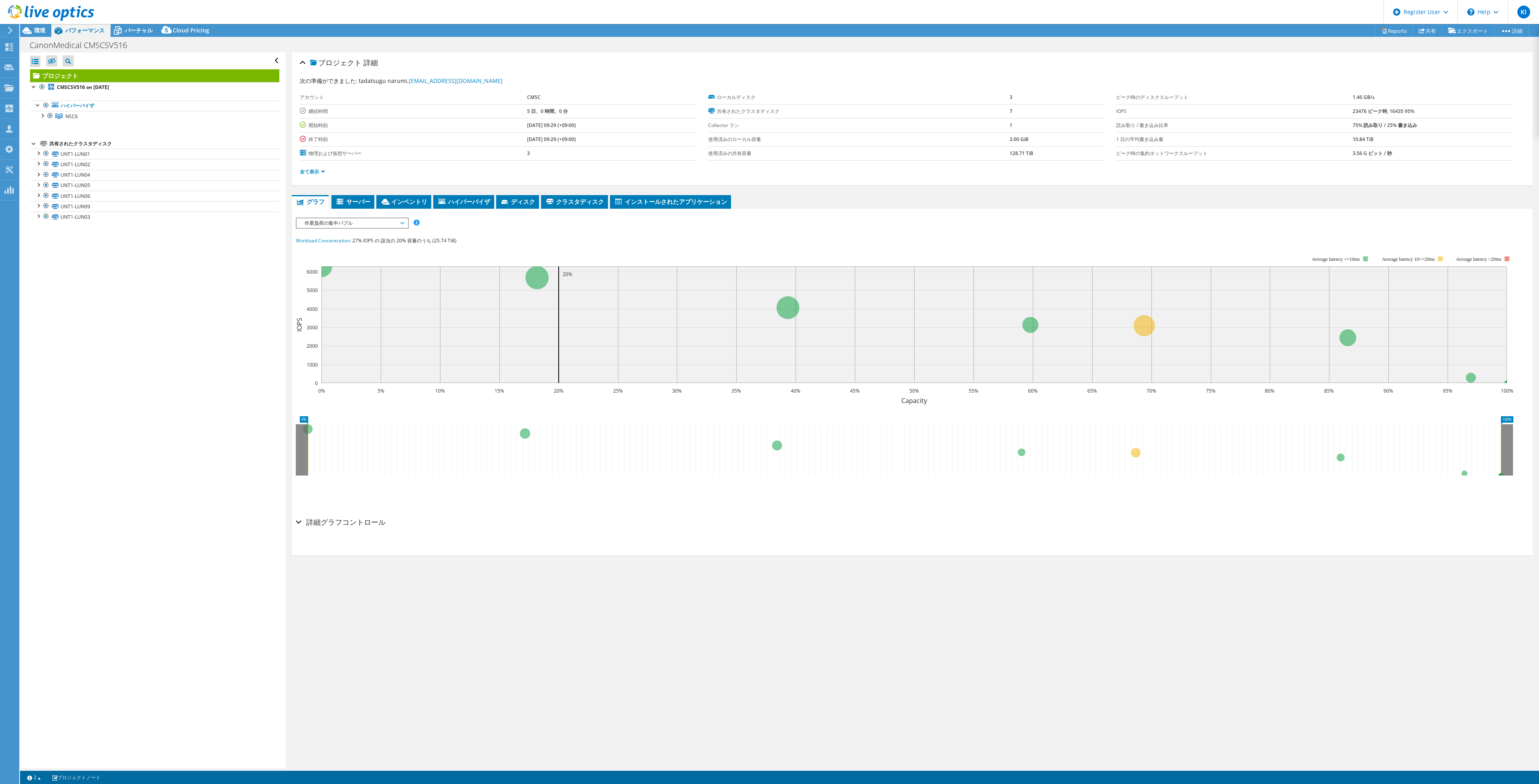
click at [372, 223] on span "作業負荷の集中バブル" at bounding box center [352, 223] width 103 height 10
click at [367, 237] on li "IOPS" at bounding box center [352, 233] width 111 height 10
